Goal: Information Seeking & Learning: Learn about a topic

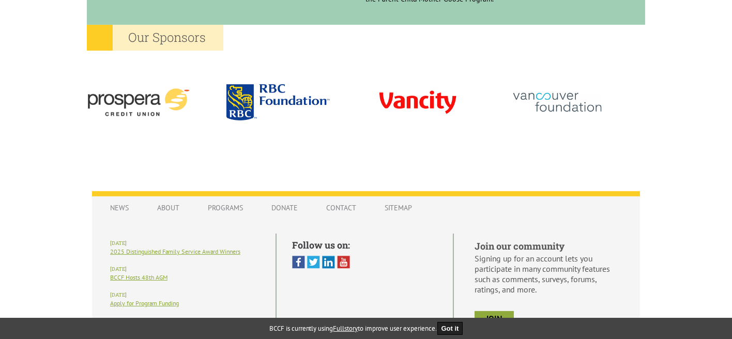
scroll to position [1024, 0]
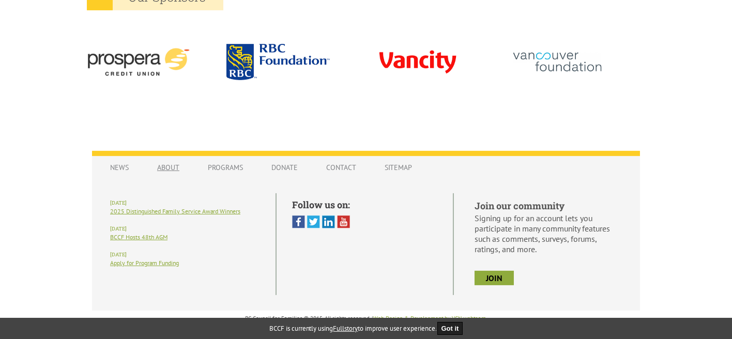
click at [165, 170] on link "About" at bounding box center [168, 168] width 43 height 20
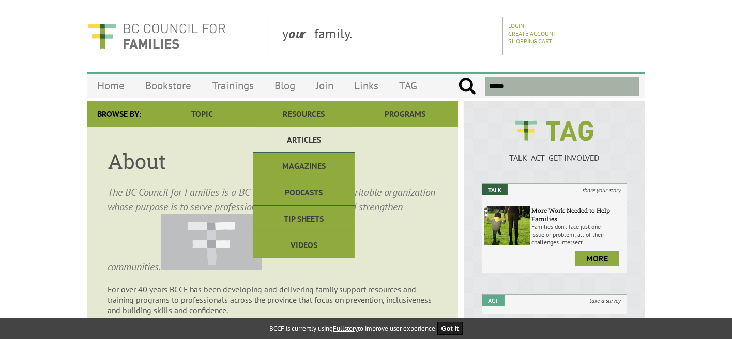
click at [307, 141] on link "Articles" at bounding box center [303, 140] width 101 height 26
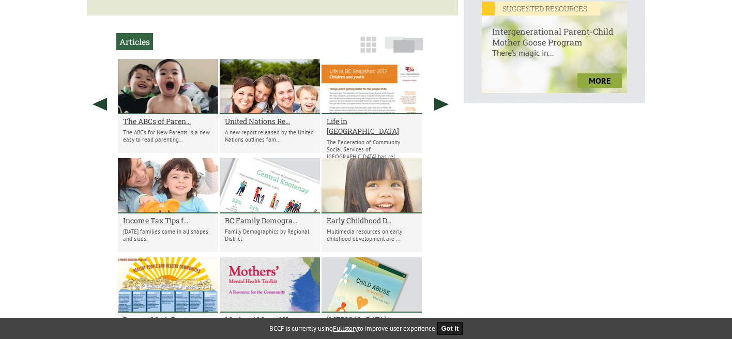
scroll to position [439, 0]
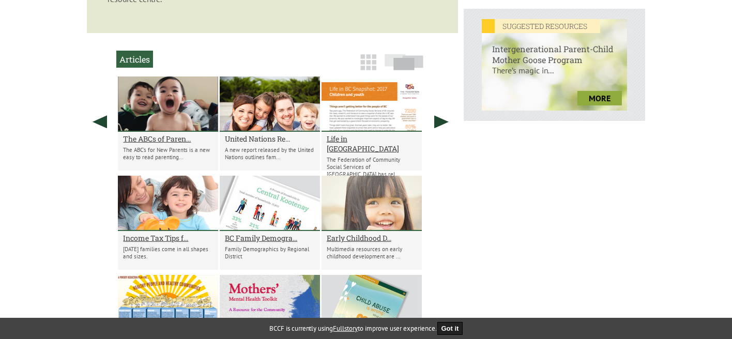
click at [244, 139] on h2 "United Nations Re..." at bounding box center [270, 139] width 90 height 10
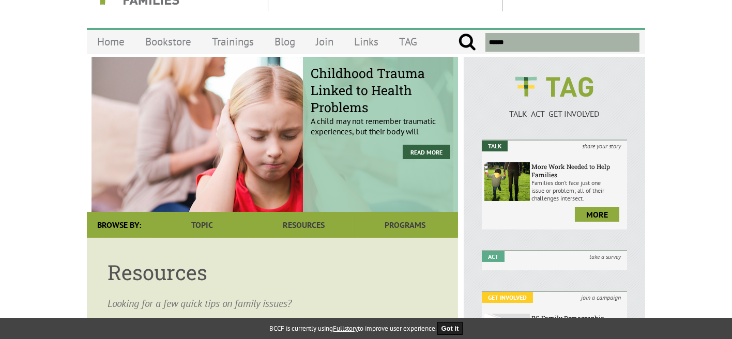
scroll to position [0, 0]
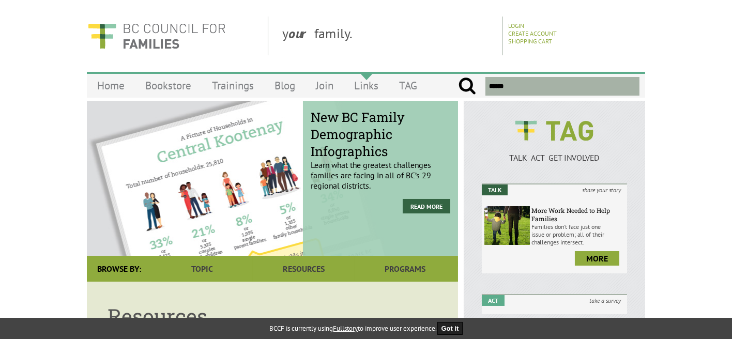
click at [374, 86] on link "Links" at bounding box center [366, 85] width 45 height 24
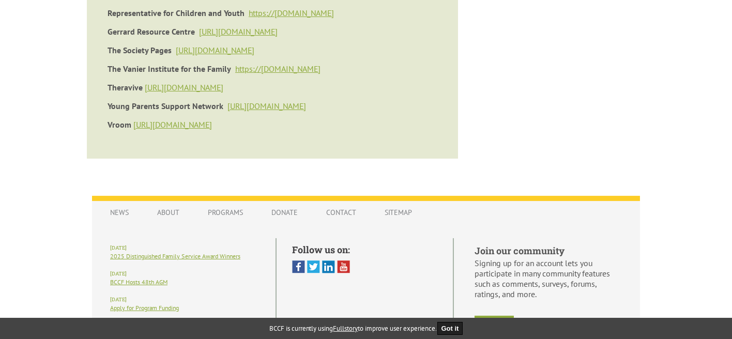
scroll to position [673, 0]
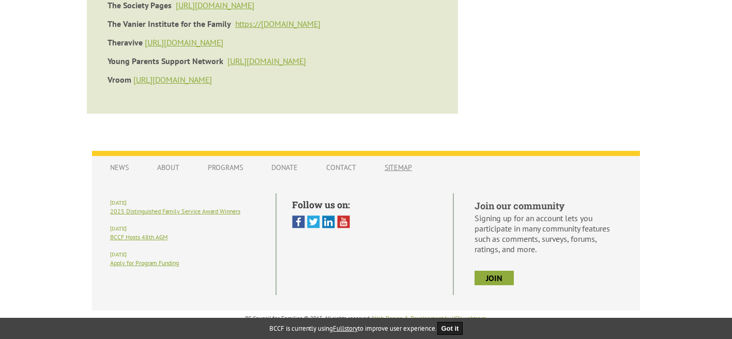
click at [394, 169] on link "Sitemap" at bounding box center [398, 168] width 48 height 20
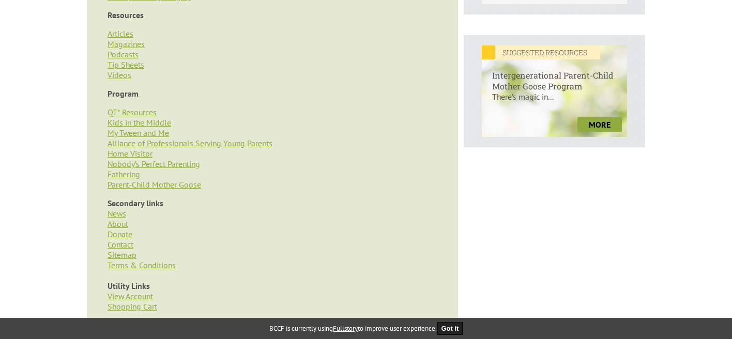
scroll to position [465, 0]
